Goal: Information Seeking & Learning: Find specific fact

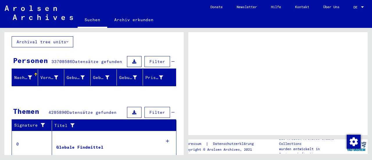
scroll to position [42, 0]
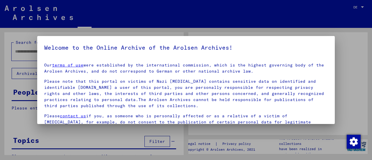
type input "********"
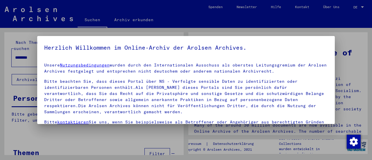
drag, startPoint x: 182, startPoint y: 83, endPoint x: 184, endPoint y: 103, distance: 20.8
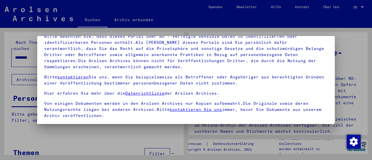
scroll to position [54, 0]
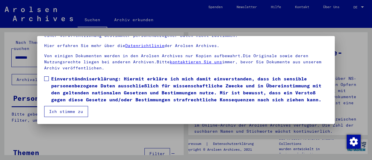
click at [45, 77] on span at bounding box center [46, 79] width 5 height 5
click at [56, 111] on button "Ich stimme zu" at bounding box center [66, 111] width 44 height 11
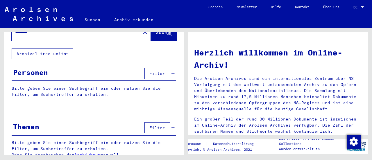
scroll to position [0, 0]
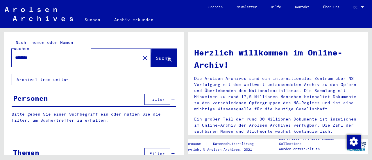
click at [156, 55] on span "Suche" at bounding box center [163, 58] width 15 height 6
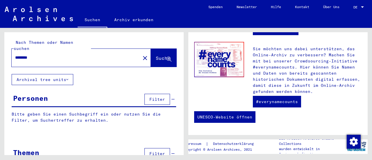
click at [70, 74] on button "Archival tree units" at bounding box center [43, 79] width 62 height 11
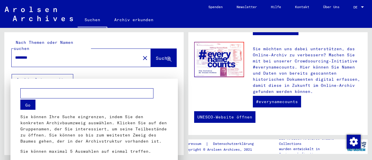
scroll to position [6, 0]
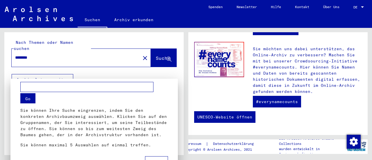
click at [366, 4] on div at bounding box center [186, 80] width 372 height 160
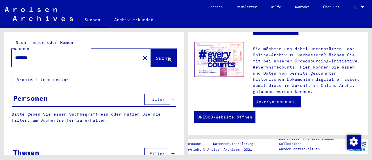
click at [366, 4] on link "DE DE" at bounding box center [360, 7] width 26 height 14
click at [363, 5] on div at bounding box center [362, 7] width 5 height 4
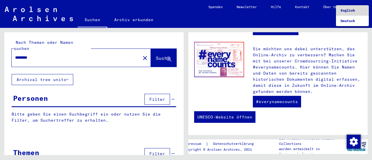
click at [350, 12] on span "English" at bounding box center [348, 10] width 14 height 4
